Goal: Task Accomplishment & Management: Manage account settings

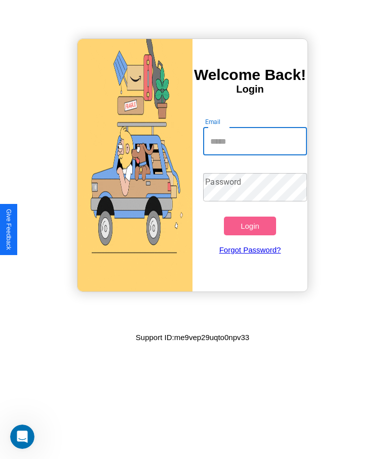
click at [255, 141] on input "Email" at bounding box center [254, 141] width 103 height 28
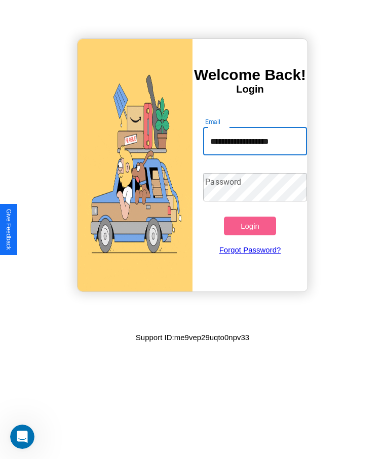
type input "**********"
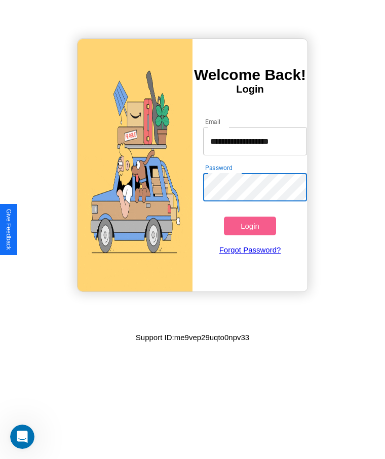
click at [250, 226] on button "Login" at bounding box center [250, 226] width 52 height 19
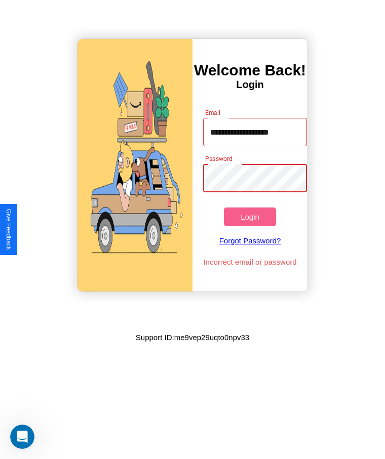
click at [250, 217] on button "Login" at bounding box center [250, 217] width 52 height 19
